Goal: Transaction & Acquisition: Purchase product/service

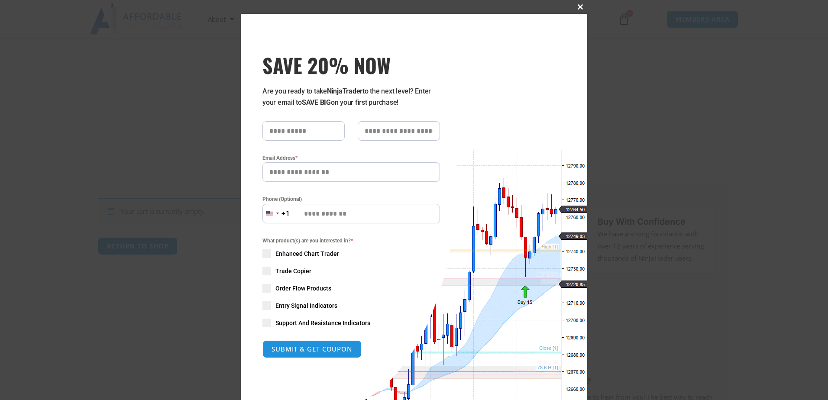
click at [402, 4] on span "SAVE 20% NOW popup" at bounding box center [580, 6] width 14 height 5
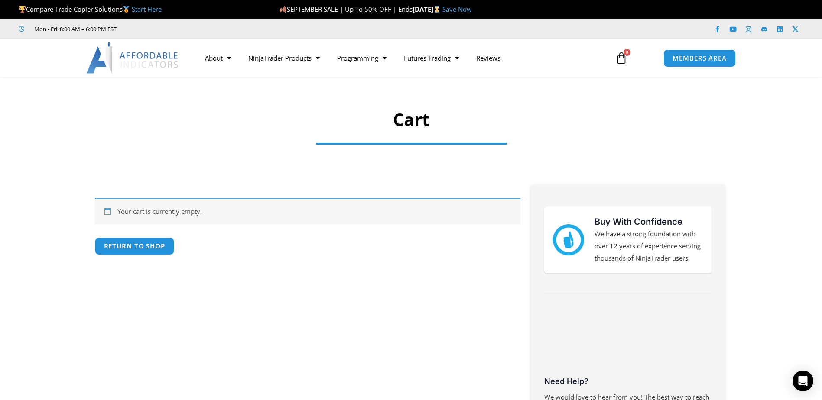
click at [137, 47] on img at bounding box center [132, 57] width 93 height 31
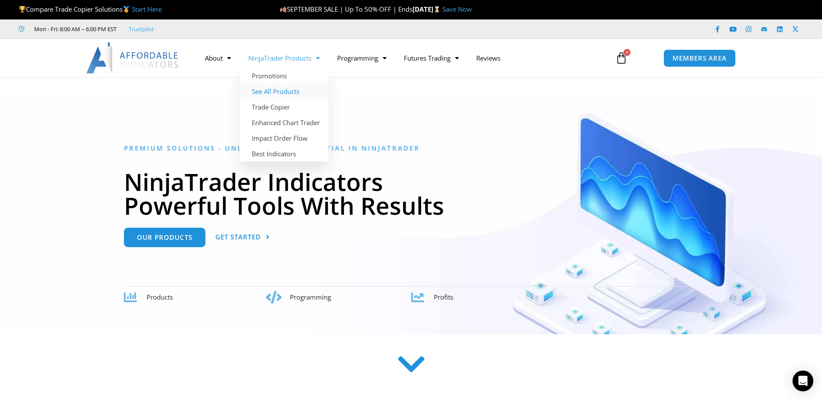
click at [298, 93] on link "See All Products" at bounding box center [284, 92] width 89 height 16
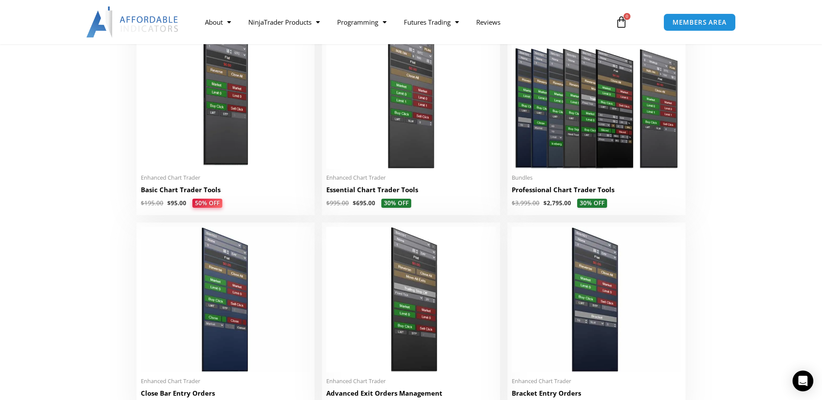
scroll to position [476, 0]
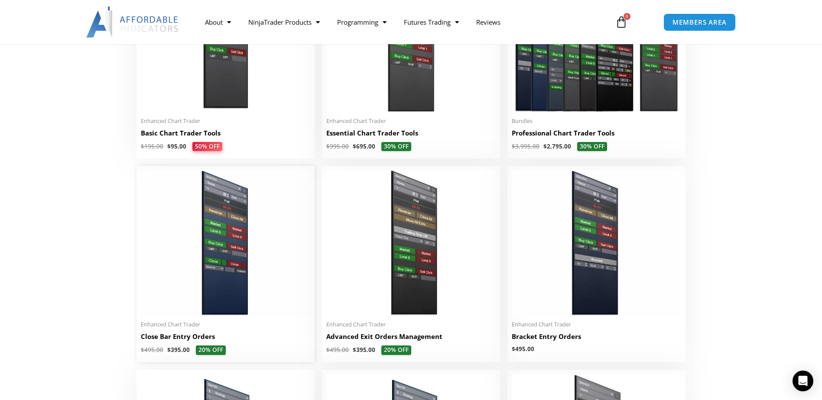
click at [233, 287] on img at bounding box center [225, 243] width 169 height 146
